Goal: Information Seeking & Learning: Learn about a topic

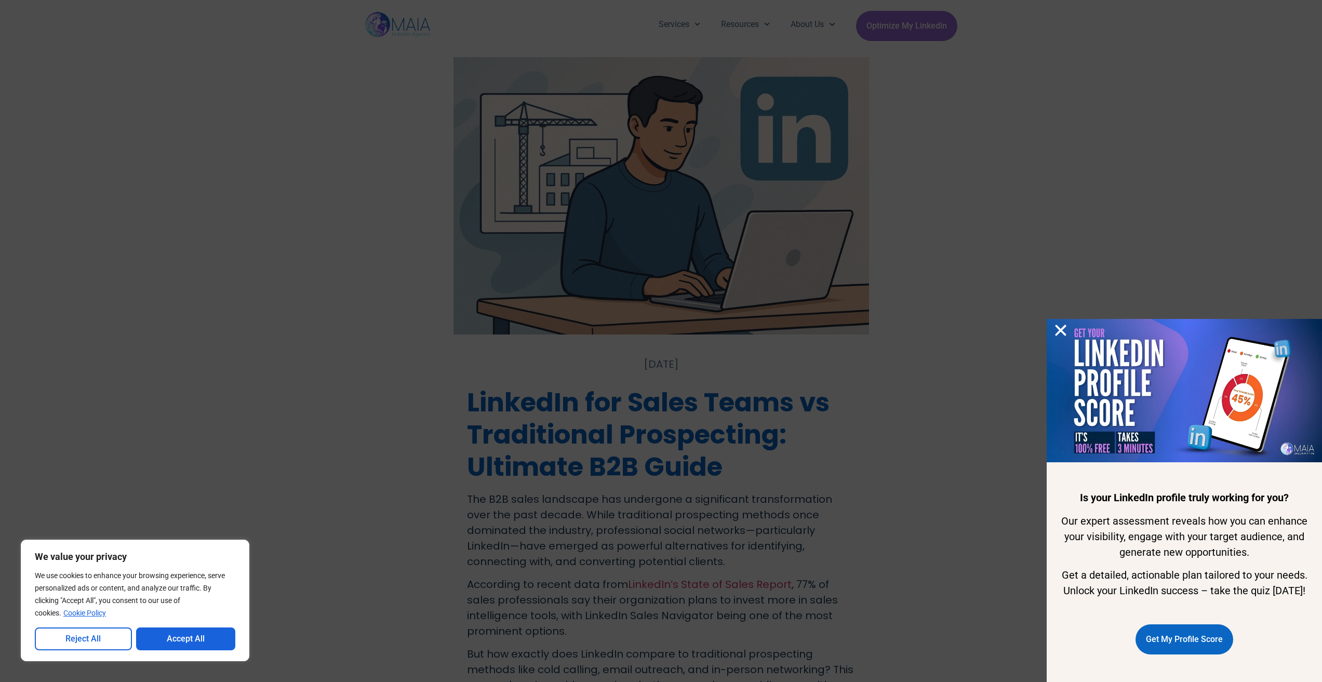
click at [943, 197] on div "Is your LinkedIn profile truly working for you? Our expert assessment reveals h…" at bounding box center [661, 341] width 1322 height 682
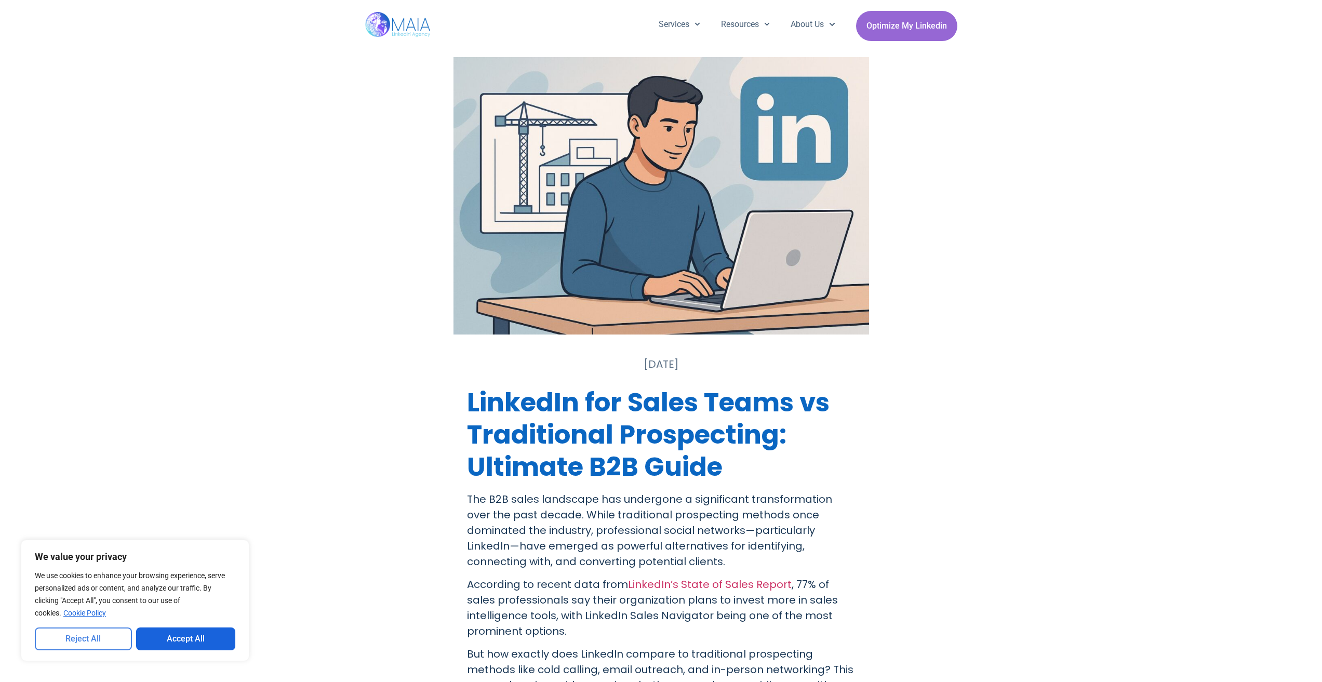
click at [120, 641] on button "Reject All" at bounding box center [83, 639] width 97 height 23
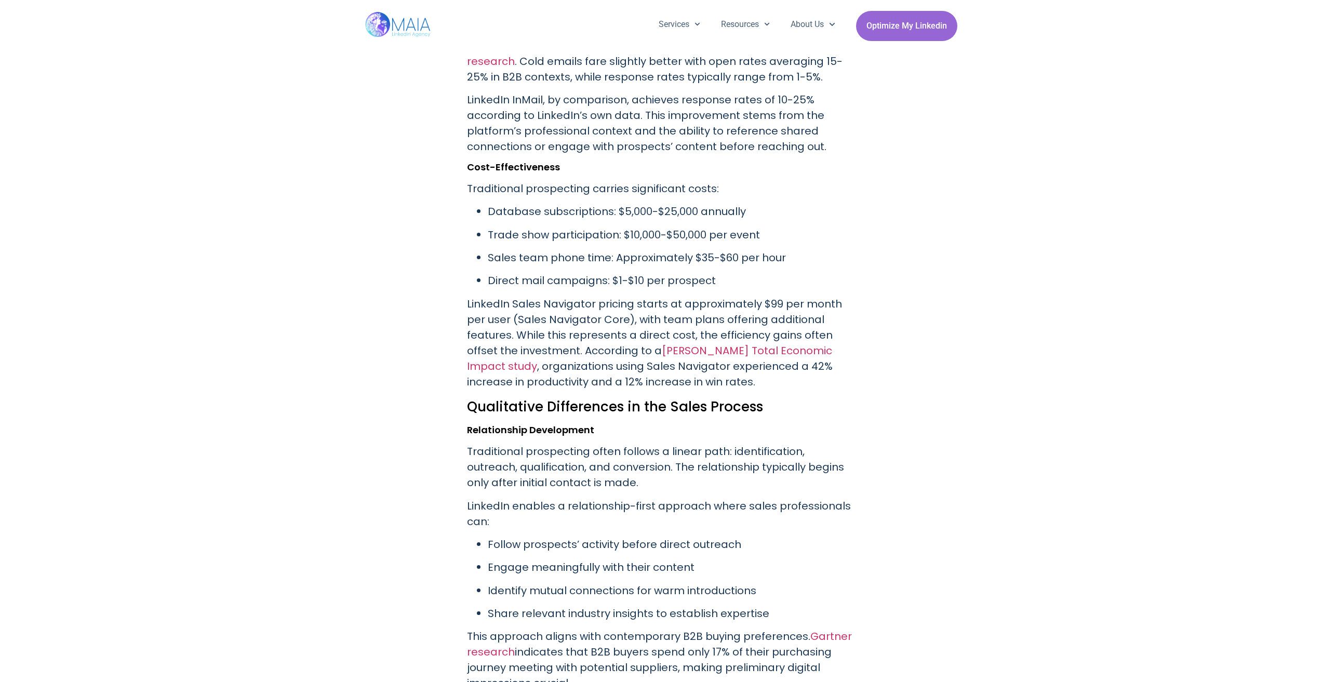
scroll to position [1455, 0]
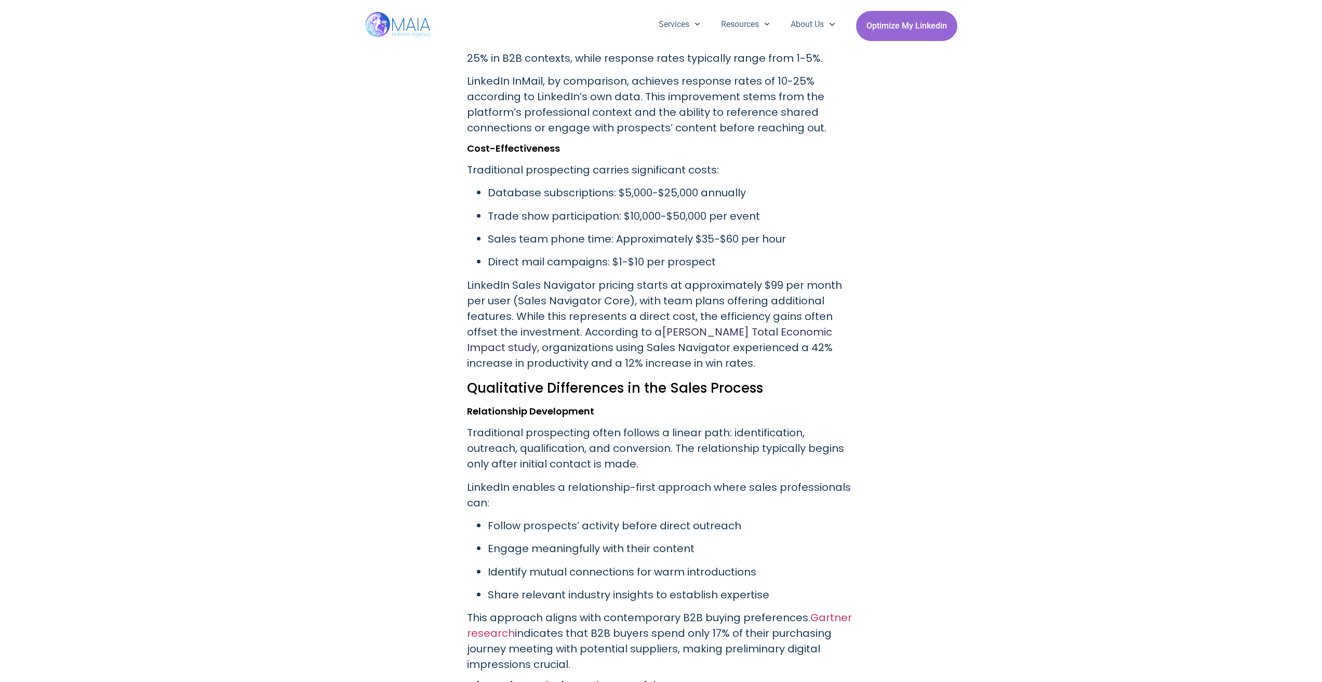
click at [651, 329] on link "[PERSON_NAME] Total Economic Impact study" at bounding box center [649, 340] width 365 height 30
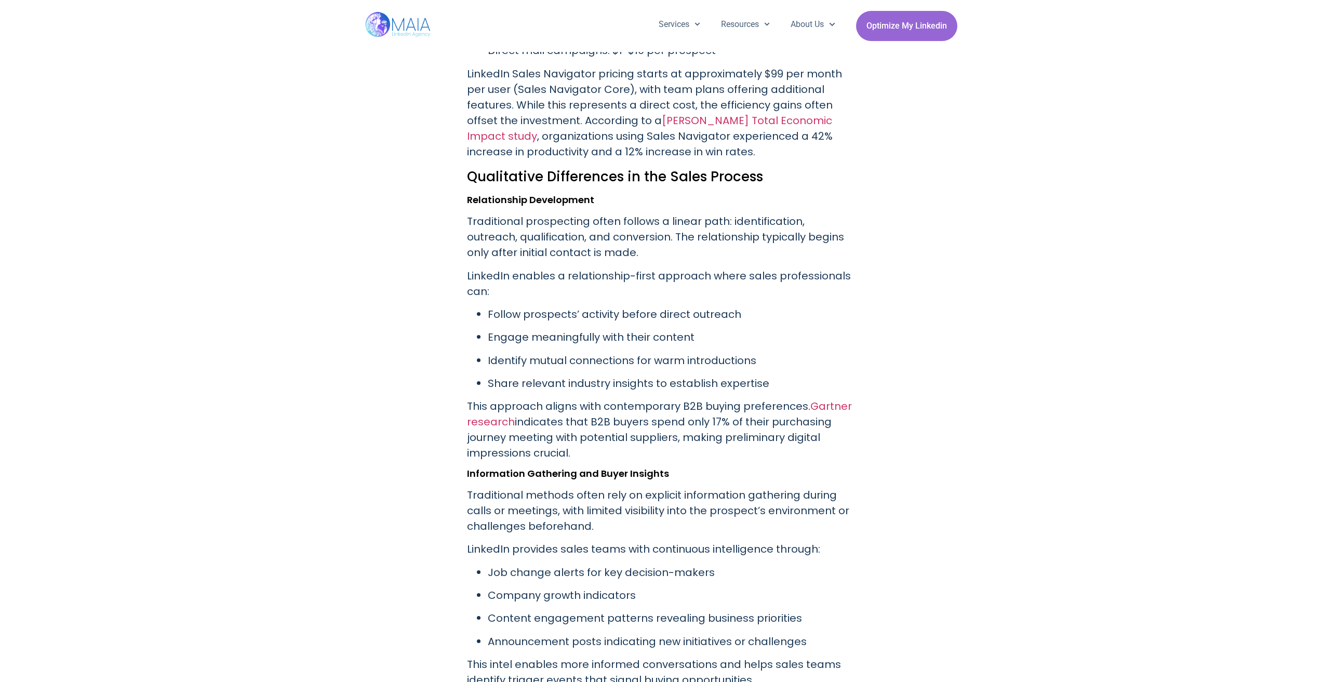
scroll to position [1767, 0]
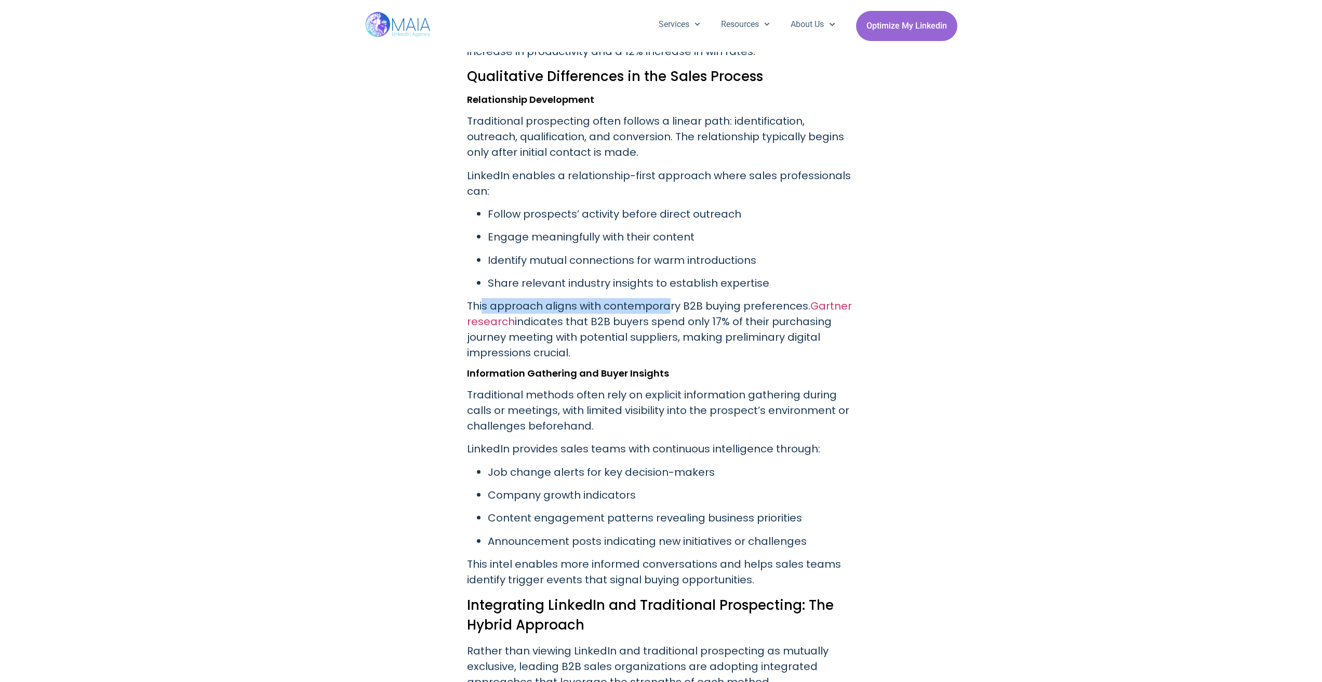
drag, startPoint x: 483, startPoint y: 307, endPoint x: 665, endPoint y: 308, distance: 181.9
click at [665, 308] on p "This approach aligns with contemporary B2B buying preferences. Gartner research…" at bounding box center [661, 329] width 389 height 62
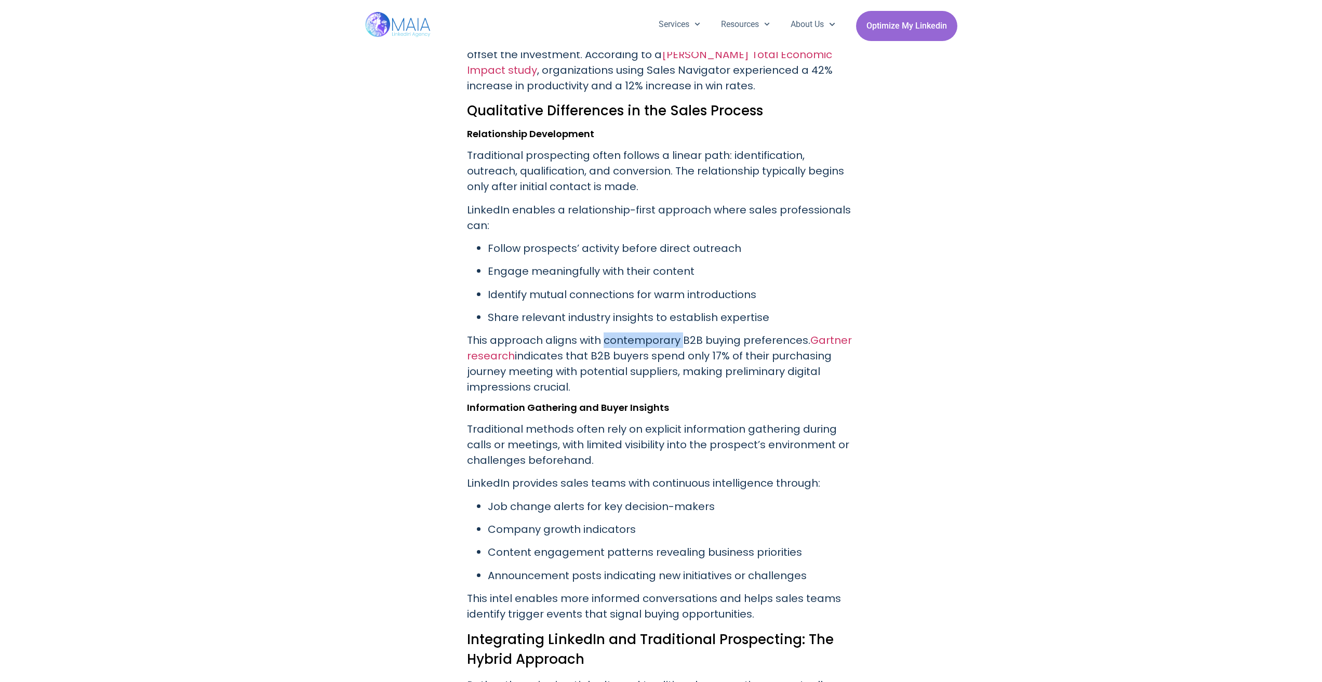
scroll to position [1715, 0]
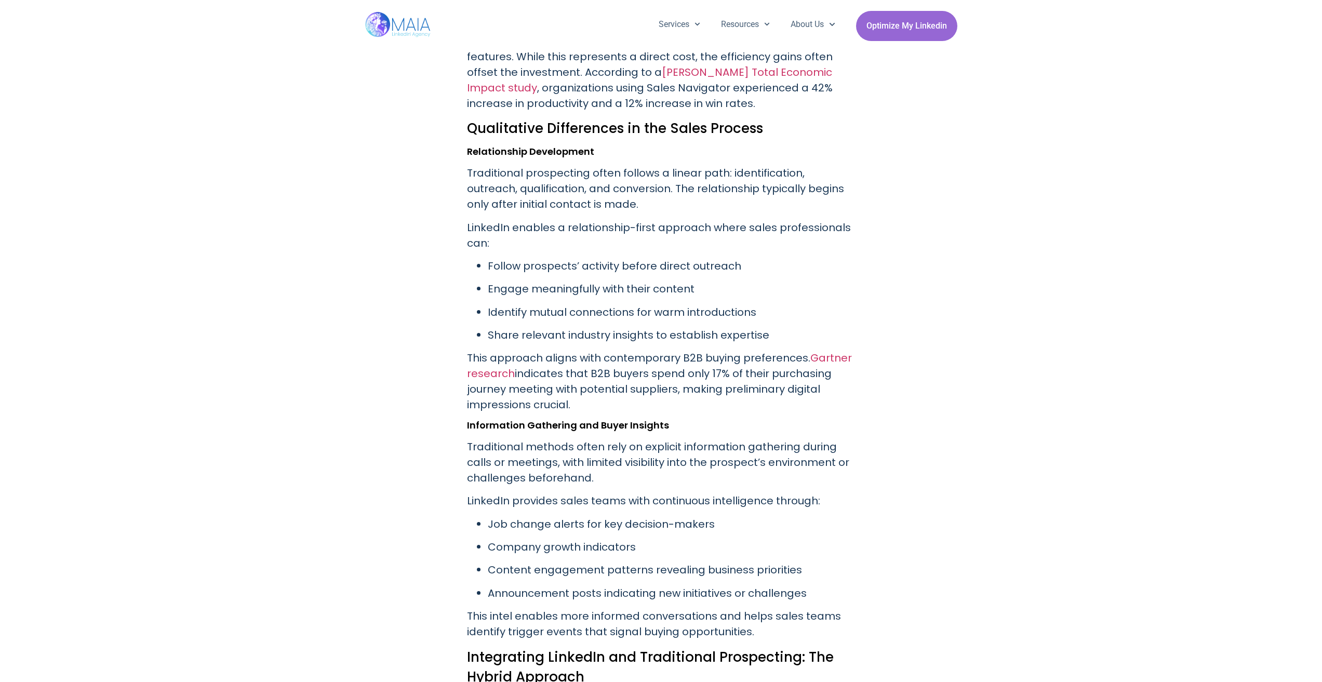
click at [745, 305] on p "Identify mutual connections for warm introductions" at bounding box center [672, 312] width 368 height 16
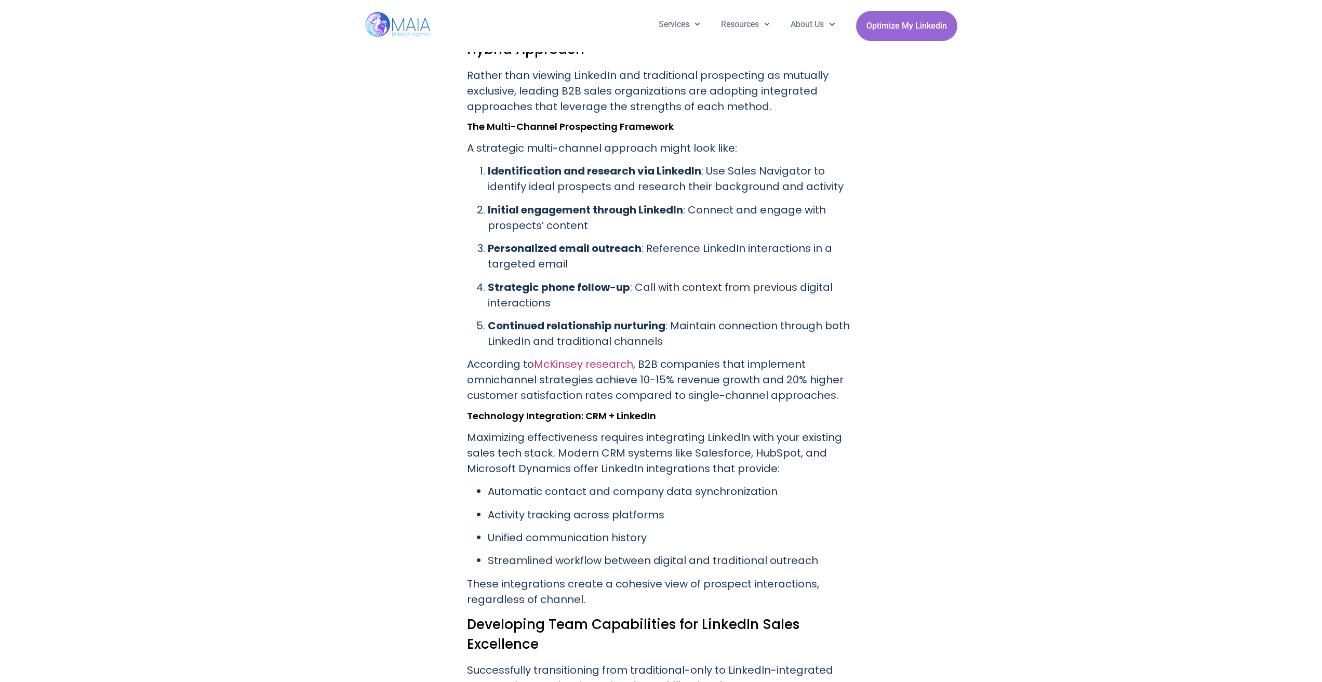
scroll to position [2390, 0]
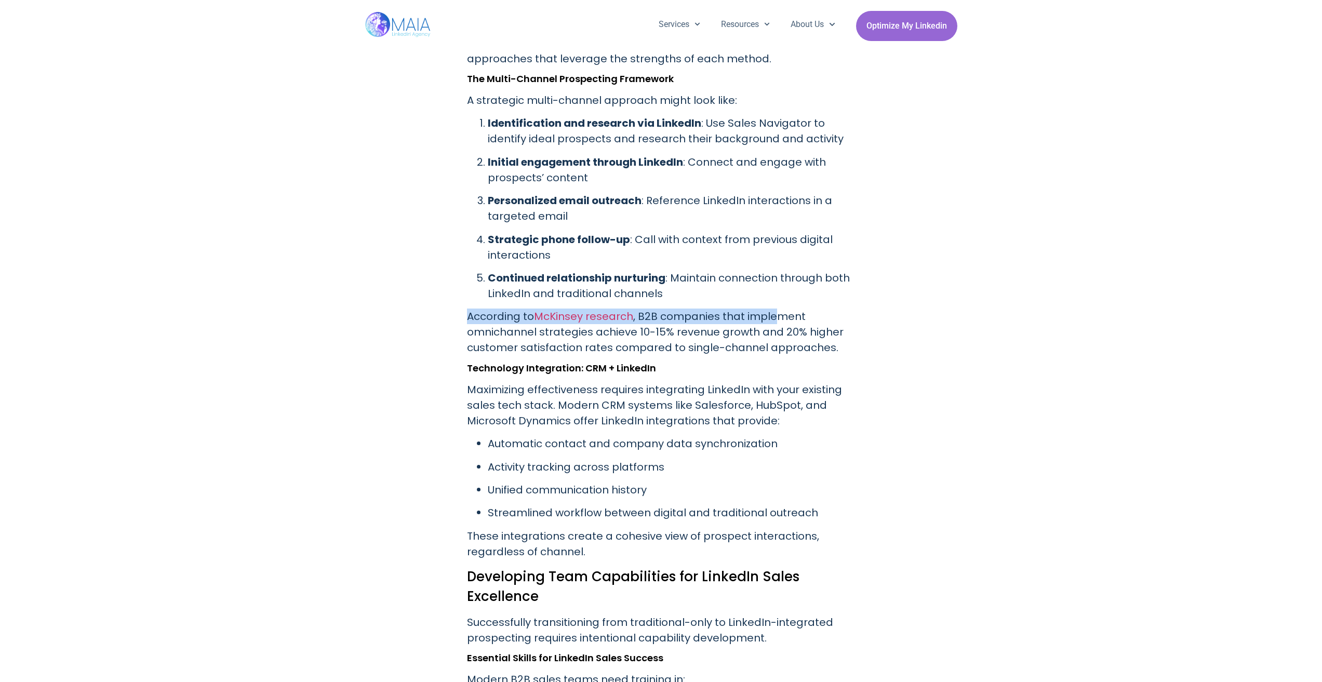
drag, startPoint x: 467, startPoint y: 320, endPoint x: 772, endPoint y: 313, distance: 305.1
click at [772, 312] on p "According to McKinsey research , B2B companies that implement omnichannel strat…" at bounding box center [661, 332] width 389 height 47
click at [773, 313] on p "According to McKinsey research , B2B companies that implement omnichannel strat…" at bounding box center [661, 332] width 389 height 47
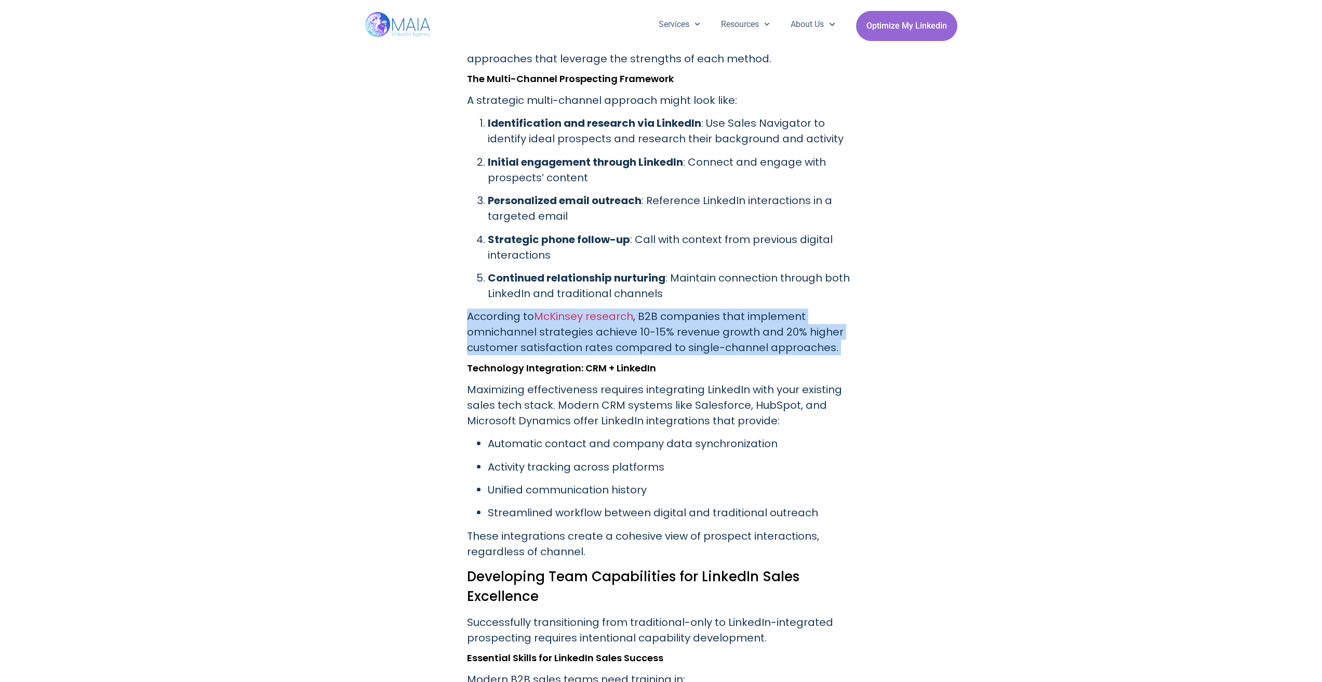
click at [773, 313] on p "According to McKinsey research , B2B companies that implement omnichannel strat…" at bounding box center [661, 332] width 389 height 47
click at [816, 323] on p "According to McKinsey research , B2B companies that implement omnichannel strat…" at bounding box center [661, 332] width 389 height 47
click at [853, 333] on p "According to McKinsey research , B2B companies that implement omnichannel strat…" at bounding box center [661, 332] width 389 height 47
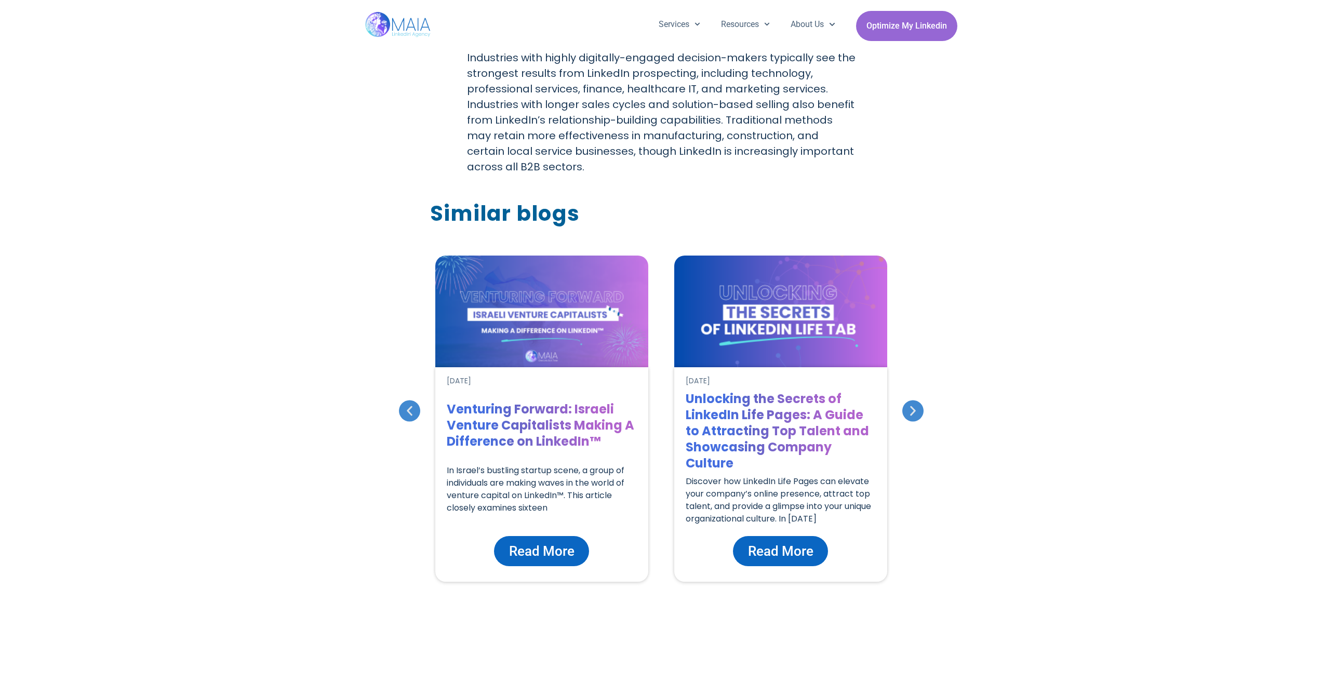
scroll to position [4365, 0]
